Goal: Information Seeking & Learning: Learn about a topic

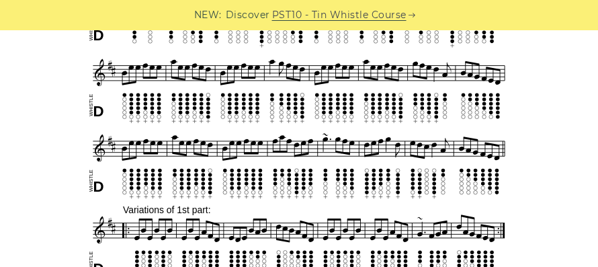
scroll to position [475, 0]
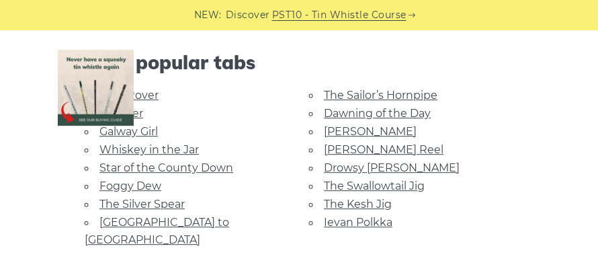
scroll to position [808, 0]
click at [324, 157] on link "[PERSON_NAME] Reel" at bounding box center [384, 150] width 120 height 13
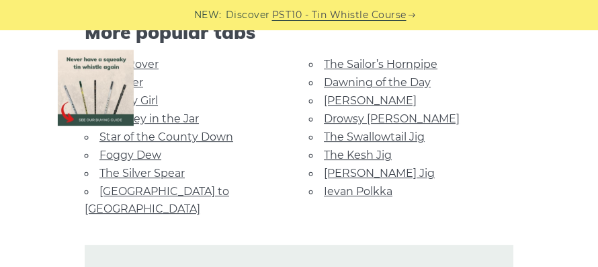
scroll to position [849, 0]
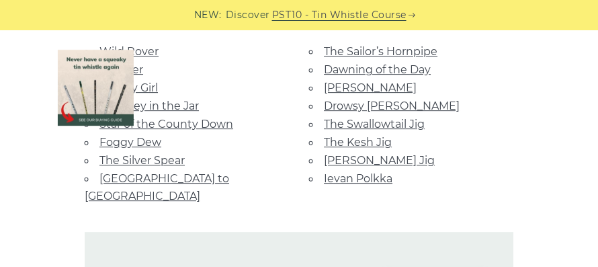
click at [324, 94] on link "[PERSON_NAME]" at bounding box center [370, 87] width 93 height 13
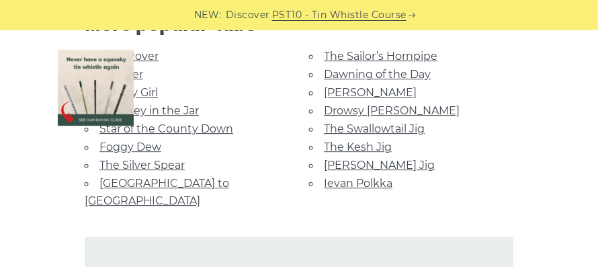
click at [324, 81] on link "Dawning of the Day" at bounding box center [377, 74] width 107 height 13
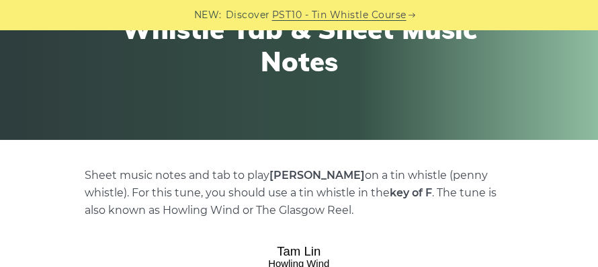
scroll to position [156, 0]
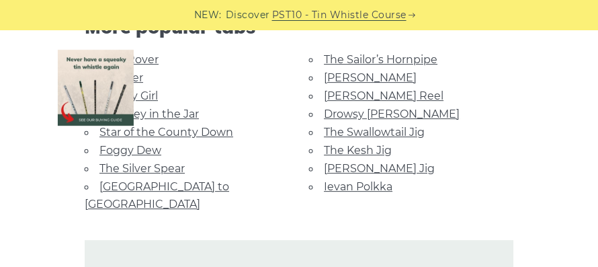
scroll to position [828, 0]
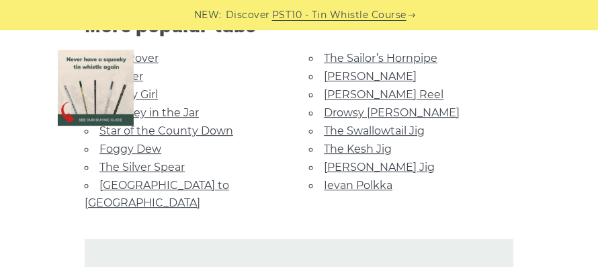
click at [324, 119] on link "Drowsy [PERSON_NAME]" at bounding box center [392, 112] width 136 height 13
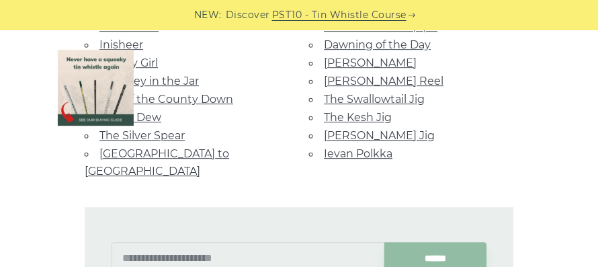
scroll to position [937, 0]
click at [324, 147] on link "Ievan Polkka" at bounding box center [358, 153] width 69 height 13
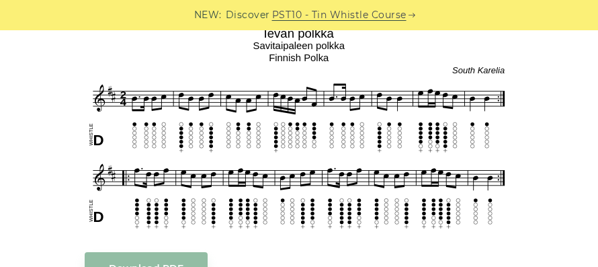
scroll to position [384, 0]
